Goal: Task Accomplishment & Management: Manage account settings

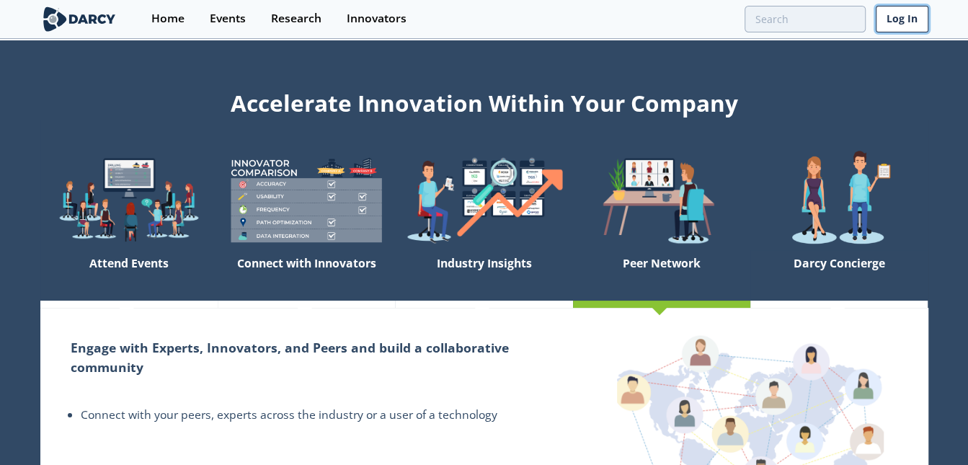
click at [827, 27] on link "Log In" at bounding box center [901, 19] width 53 height 27
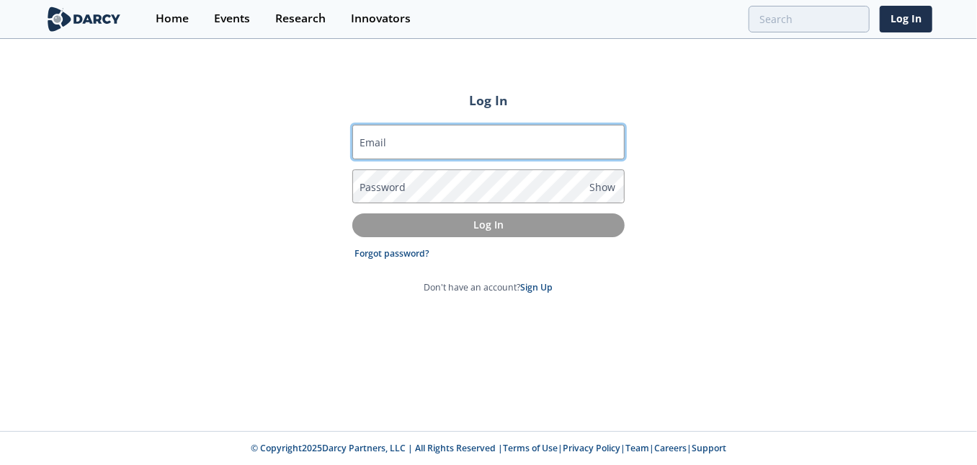
click at [476, 144] on input "Email" at bounding box center [488, 142] width 272 height 35
type input "mora@darcypartners.com"
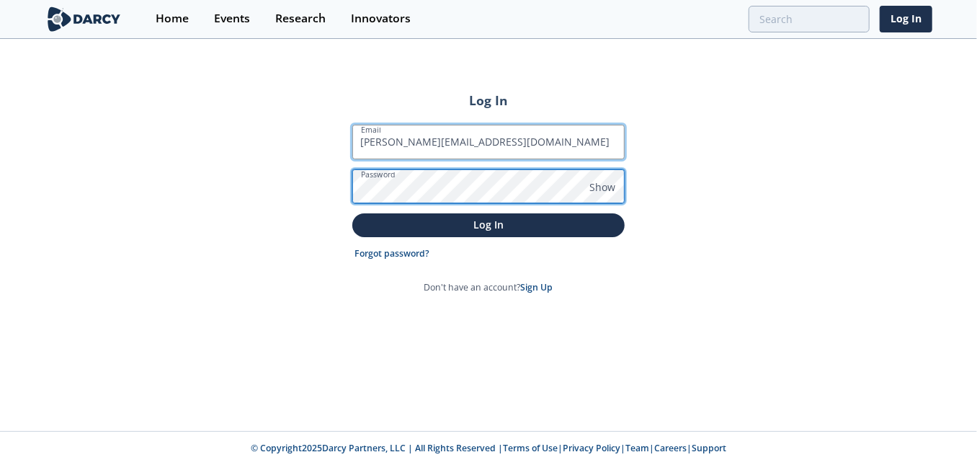
click at [352, 213] on button "Log In" at bounding box center [488, 225] width 272 height 24
